Goal: Check status: Check status

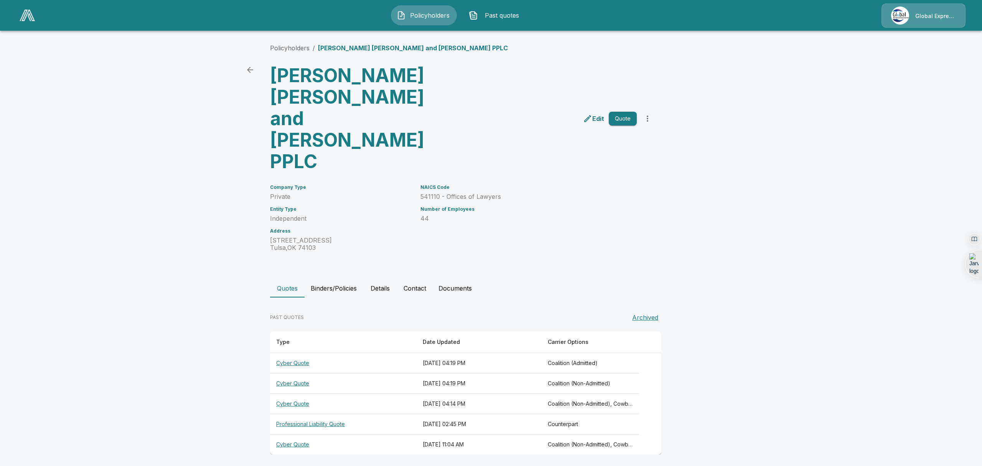
click at [297, 414] on th "Professional Liability Quote" at bounding box center [343, 424] width 147 height 20
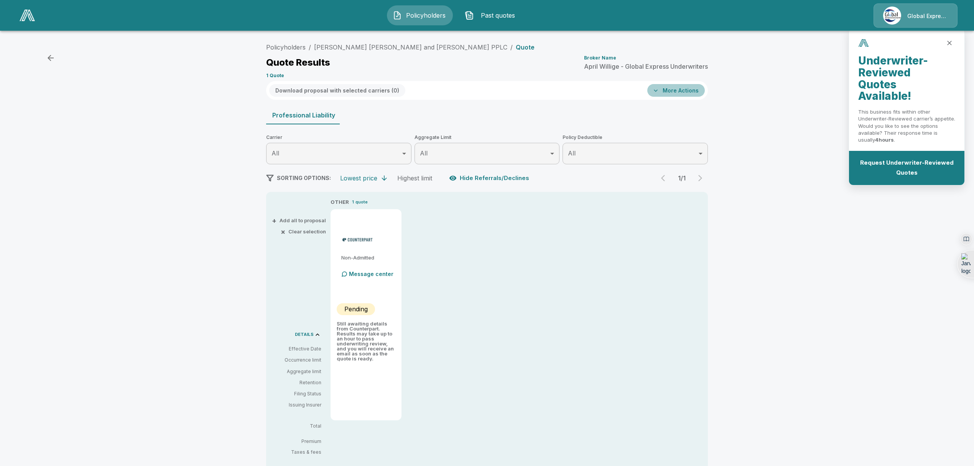
click at [686, 91] on button "More Actions" at bounding box center [676, 90] width 58 height 13
click at [785, 266] on div at bounding box center [491, 233] width 982 height 466
click at [285, 45] on link "Policyholders" at bounding box center [286, 47] width 40 height 8
